Goal: Information Seeking & Learning: Learn about a topic

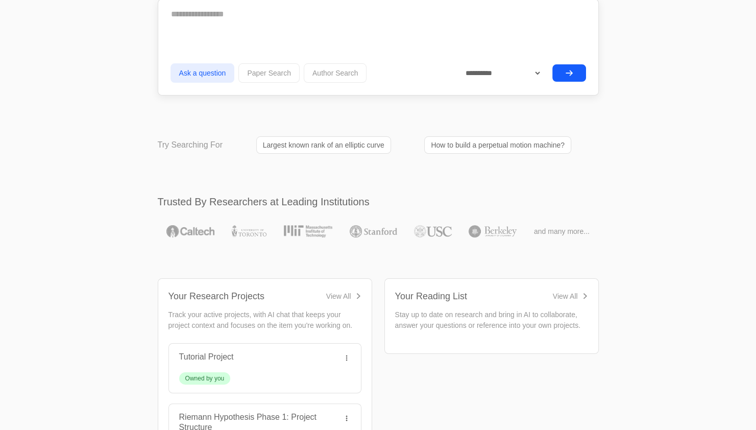
scroll to position [105, 0]
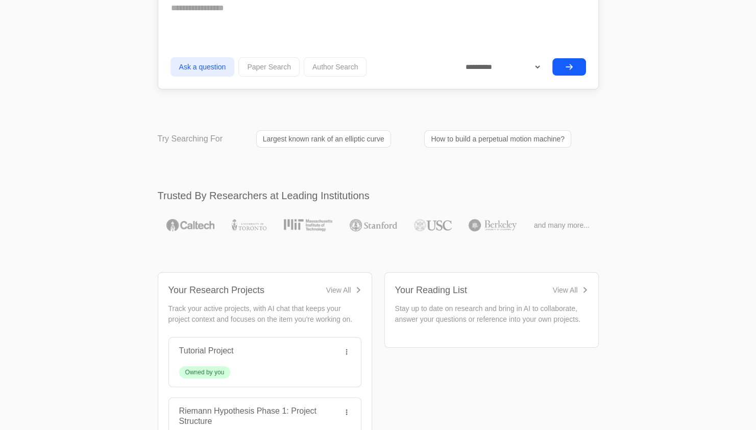
click at [320, 148] on link "Largest known rank of an elliptic curve" at bounding box center [323, 138] width 135 height 17
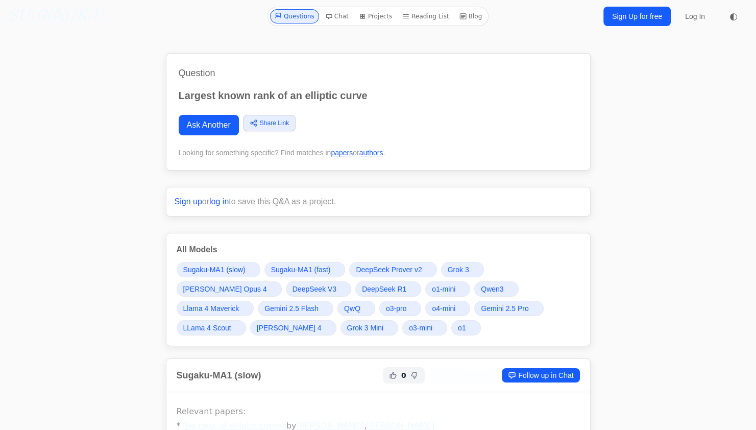
click at [465, 13] on link "Blog" at bounding box center [470, 16] width 31 height 14
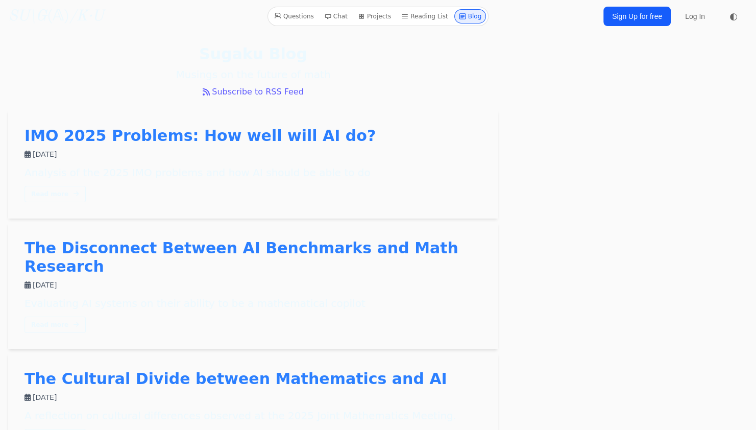
click at [344, 240] on link "The Disconnect Between AI Benchmarks and Math Research" at bounding box center [242, 257] width 434 height 36
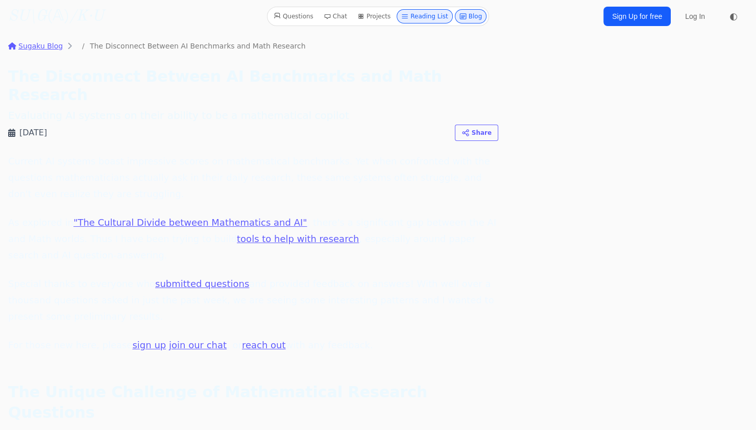
click at [228, 217] on link ""The Cultural Divide between Mathematics and AI"" at bounding box center [191, 222] width 234 height 11
click at [241, 217] on link ""The Cultural Divide between Mathematics and AI"" at bounding box center [191, 222] width 234 height 11
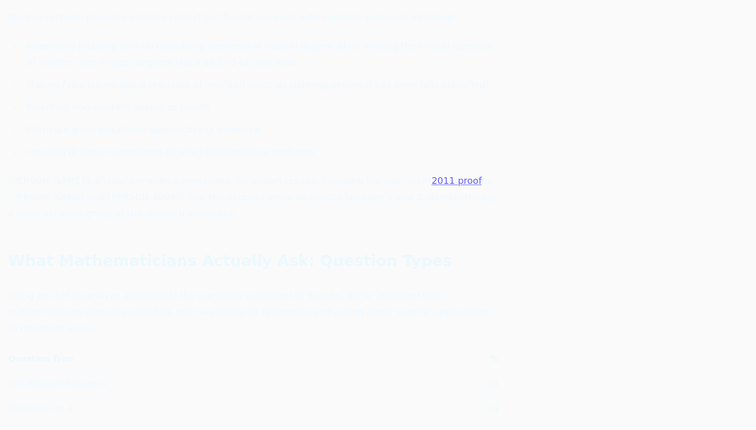
scroll to position [1634, 0]
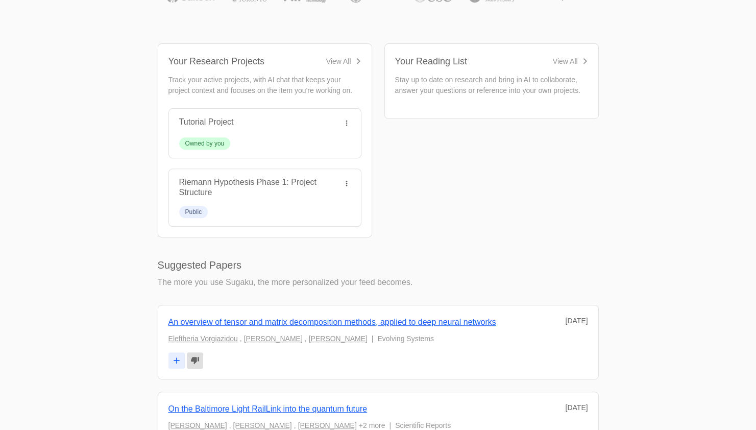
scroll to position [141, 0]
